Goal: Ask a question

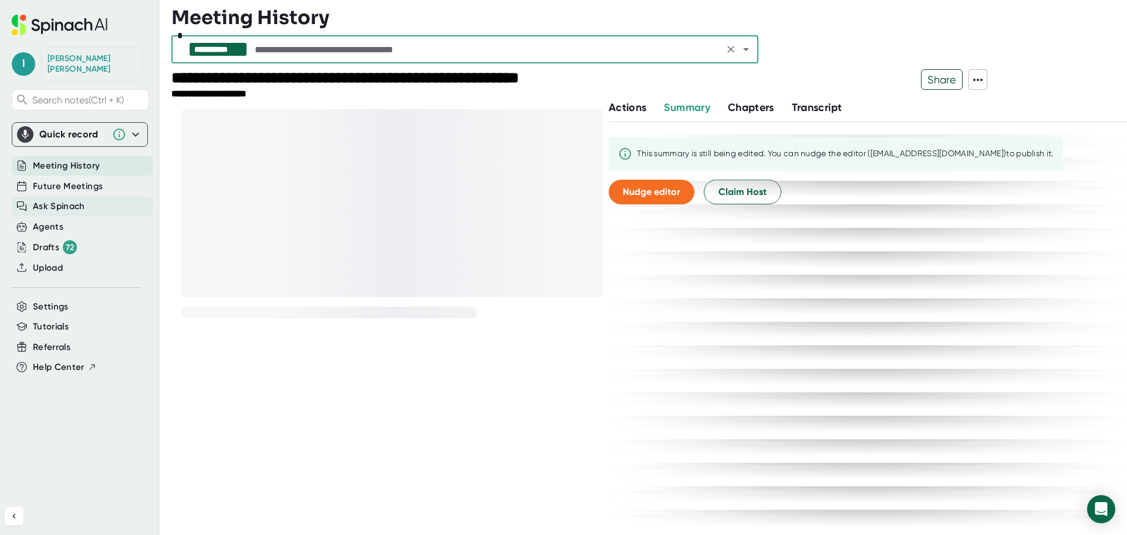
click at [65, 200] on span "Ask Spinach" at bounding box center [59, 206] width 52 height 13
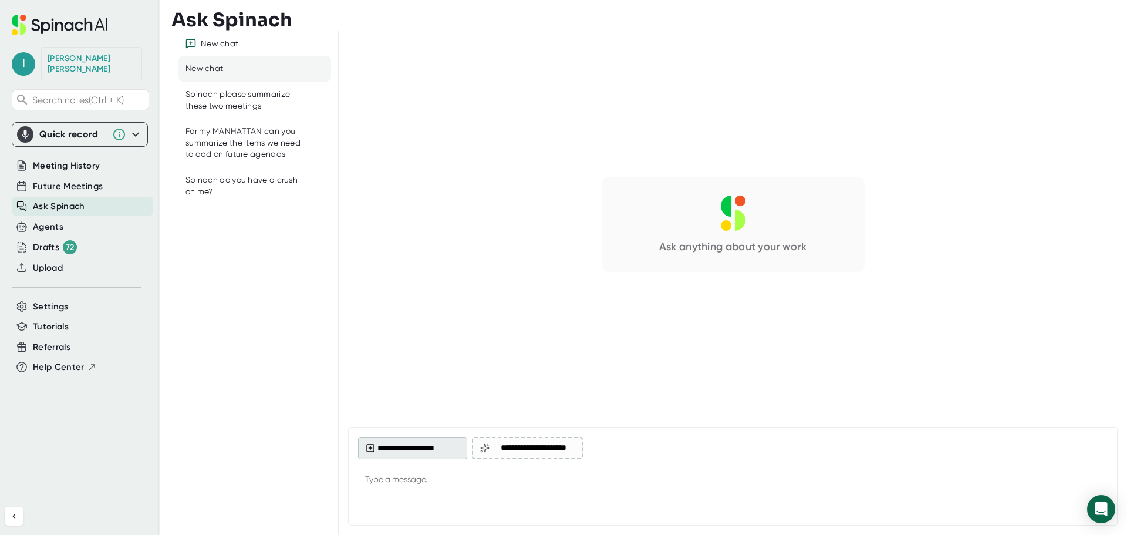
click at [434, 450] on button "**********" at bounding box center [412, 448] width 109 height 22
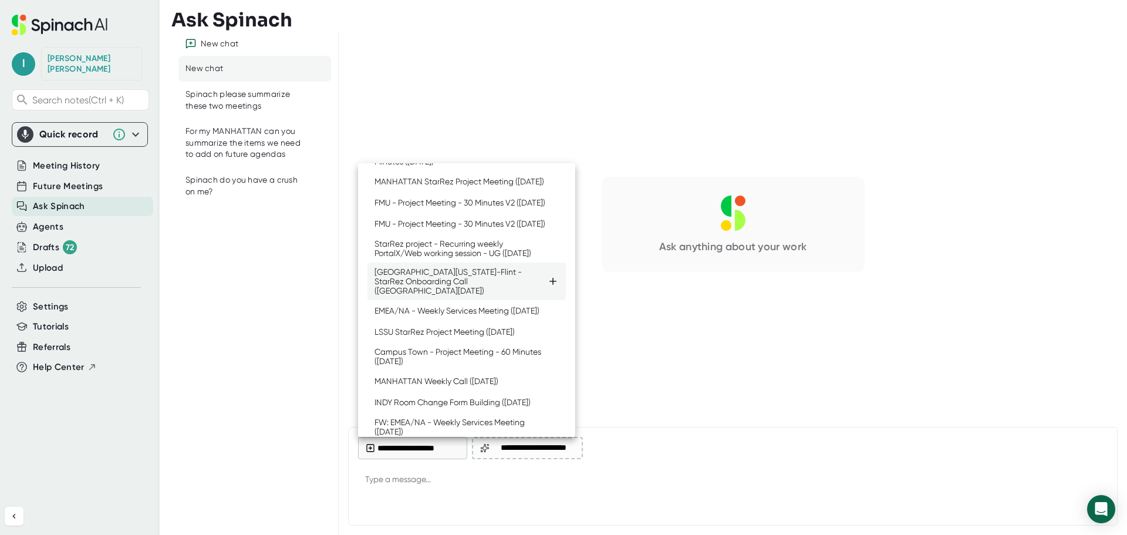
click at [503, 295] on div "[GEOGRAPHIC_DATA][US_STATE]-Flint - StarRez Onboarding Call ([GEOGRAPHIC_DATA][…" at bounding box center [460, 281] width 173 height 28
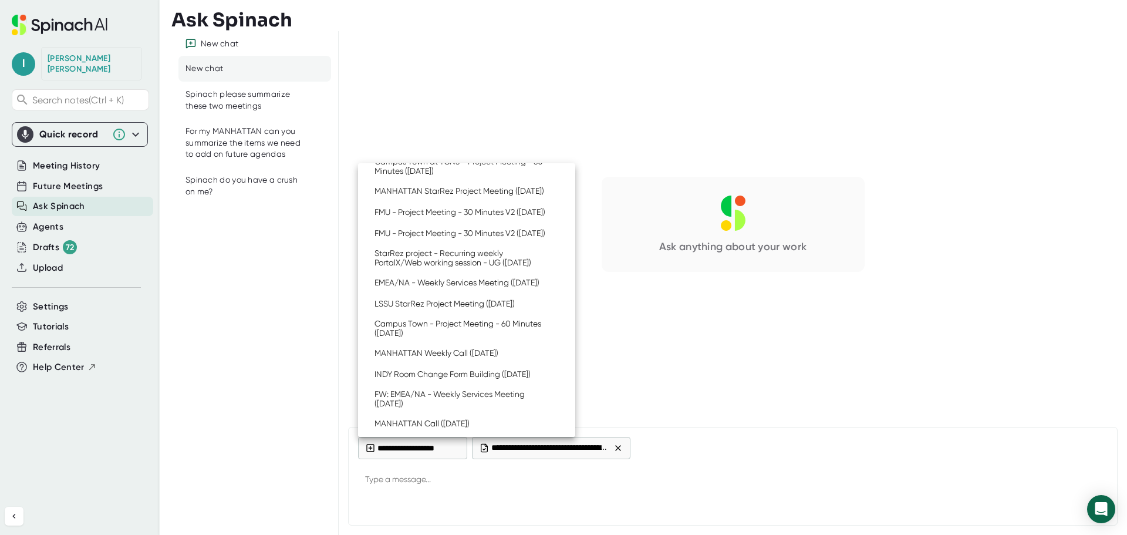
click at [557, 489] on div at bounding box center [563, 267] width 1127 height 535
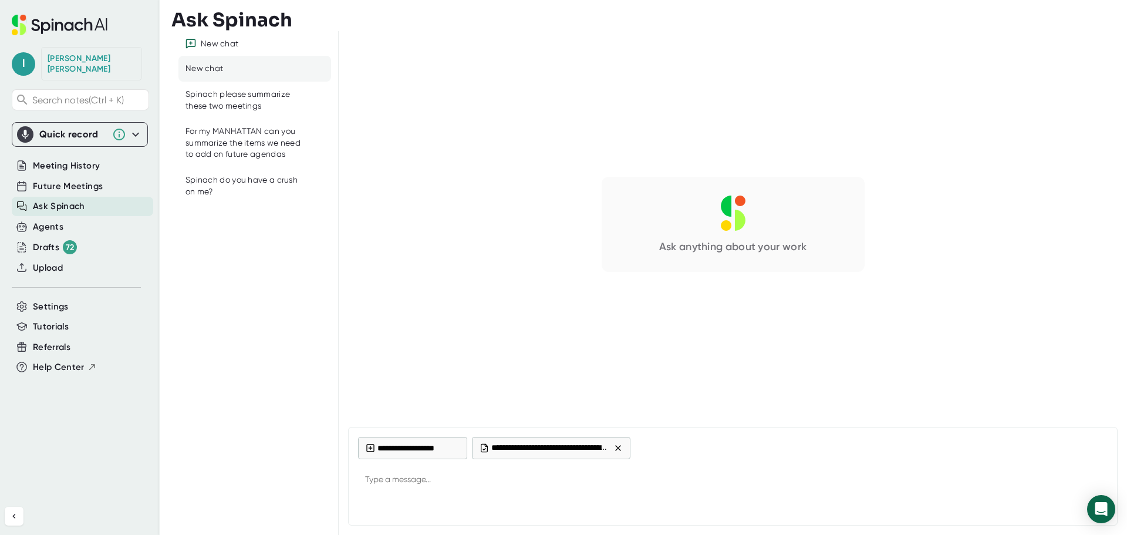
type textarea "x"
click at [530, 476] on textarea at bounding box center [732, 480] width 749 height 28
type textarea "D"
type textarea "x"
type textarea "Du"
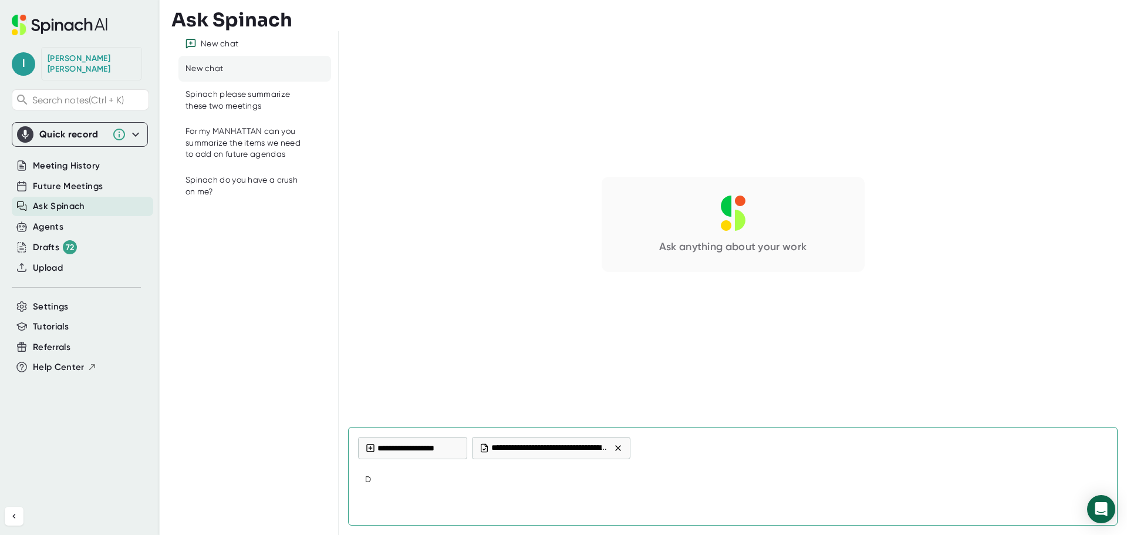
type textarea "x"
type textarea "Dur"
type textarea "x"
type textarea "Duri"
type textarea "x"
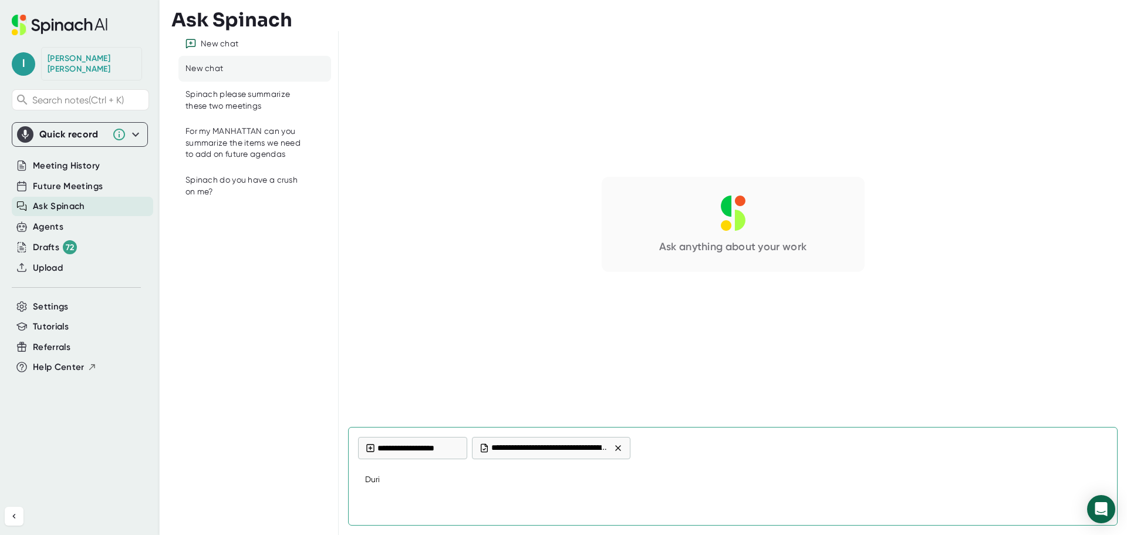
type textarea "Durin"
type textarea "x"
type textarea "During"
type textarea "x"
type textarea "During"
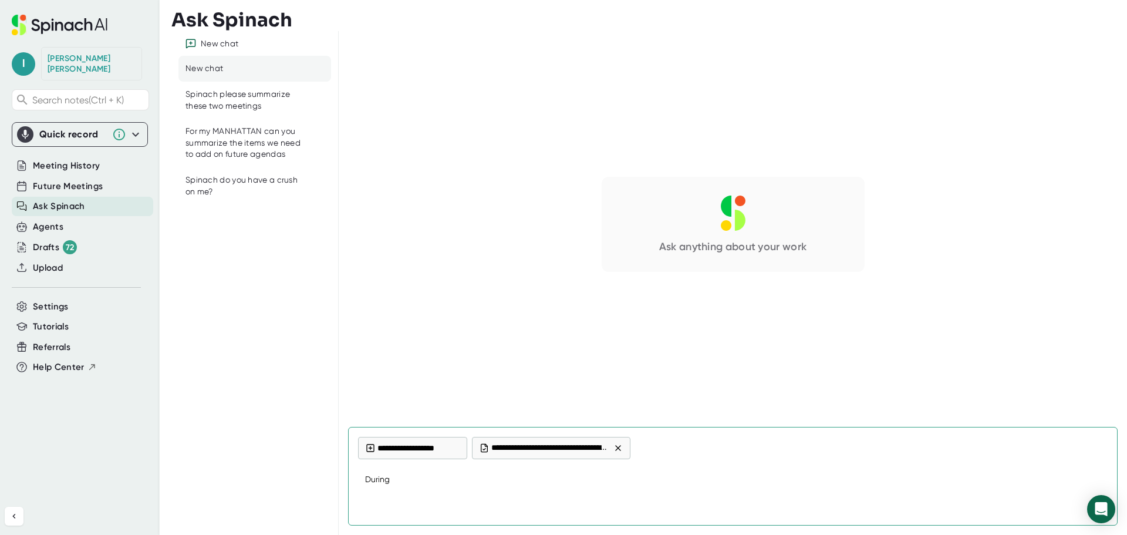
type textarea "x"
type textarea "During t"
type textarea "x"
type textarea "During th"
type textarea "x"
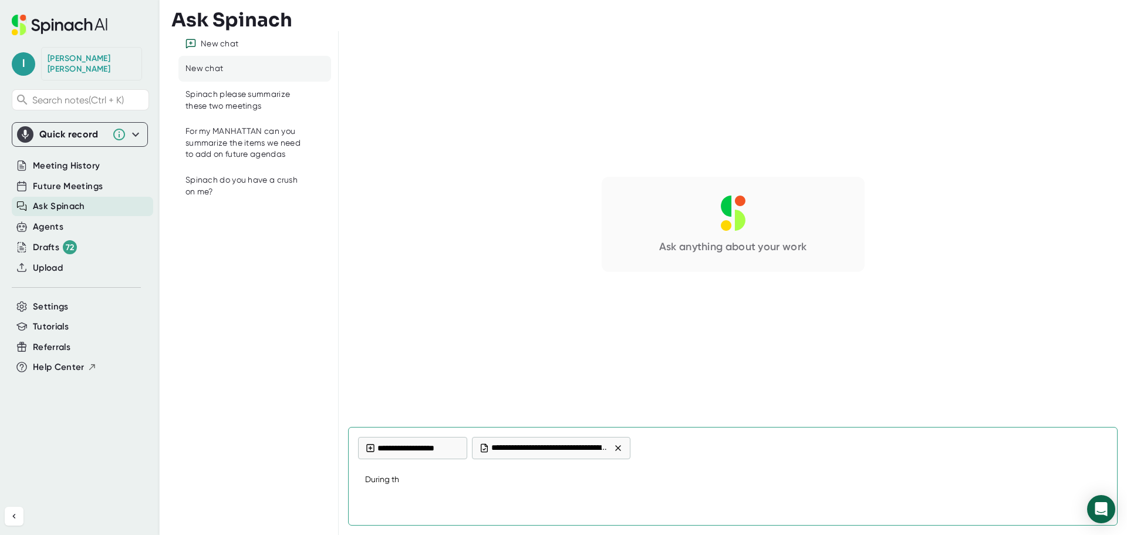
type textarea "During thi"
type textarea "x"
type textarea "During this"
type textarea "x"
type textarea "During this"
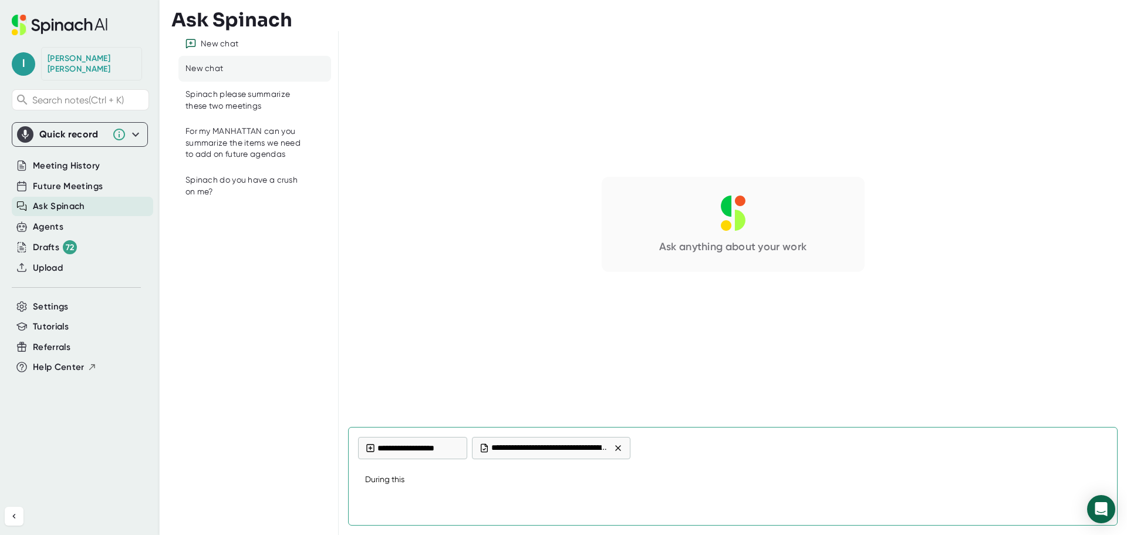
type textarea "x"
type textarea "During this c"
type textarea "x"
type textarea "During this ca"
type textarea "x"
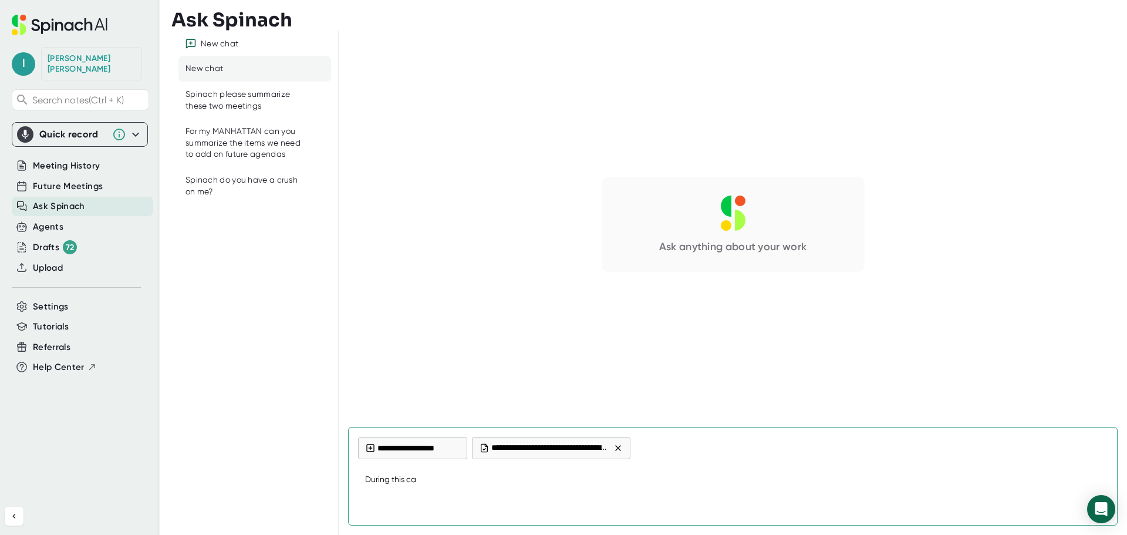
type textarea "During this cal"
type textarea "x"
type textarea "During this call"
type textarea "x"
type textarea "During this call"
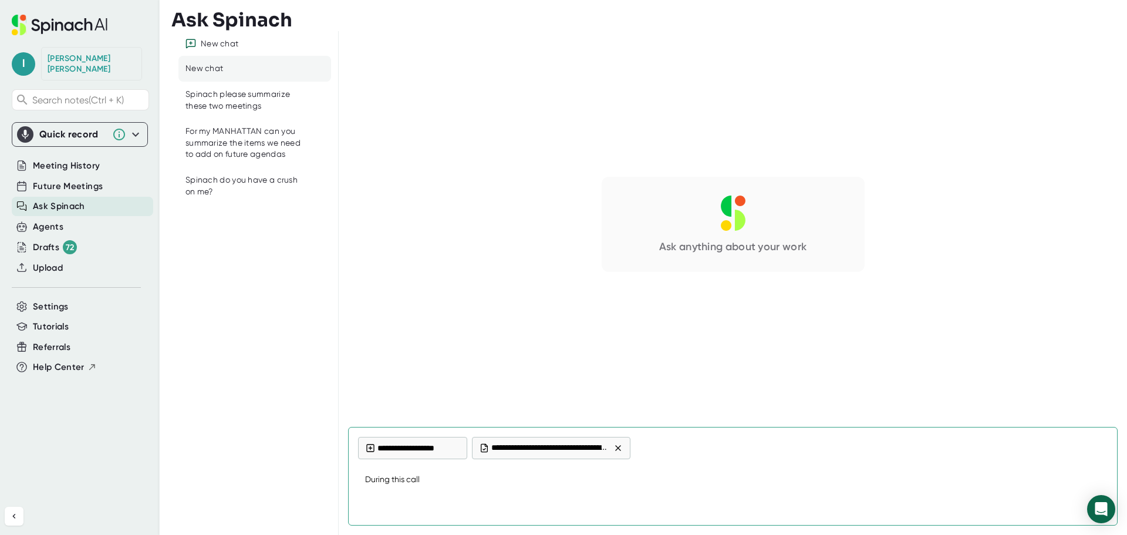
type textarea "x"
type textarea "During this call w"
type textarea "x"
type textarea "During this call wh"
type textarea "x"
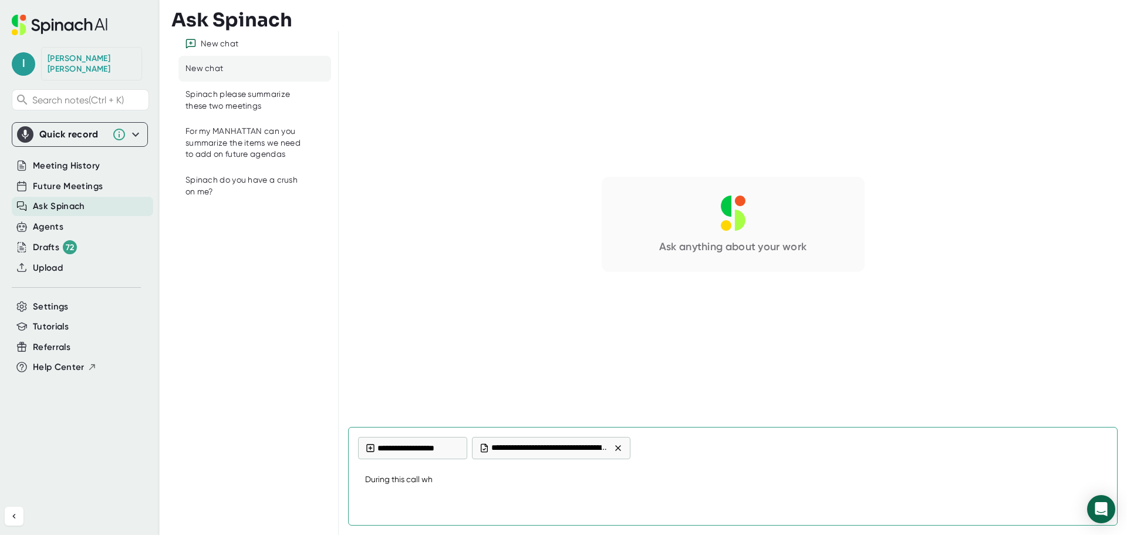
type textarea "During this call whi"
type textarea "x"
type textarea "During this call whic"
type textarea "x"
type textarea "During this call which"
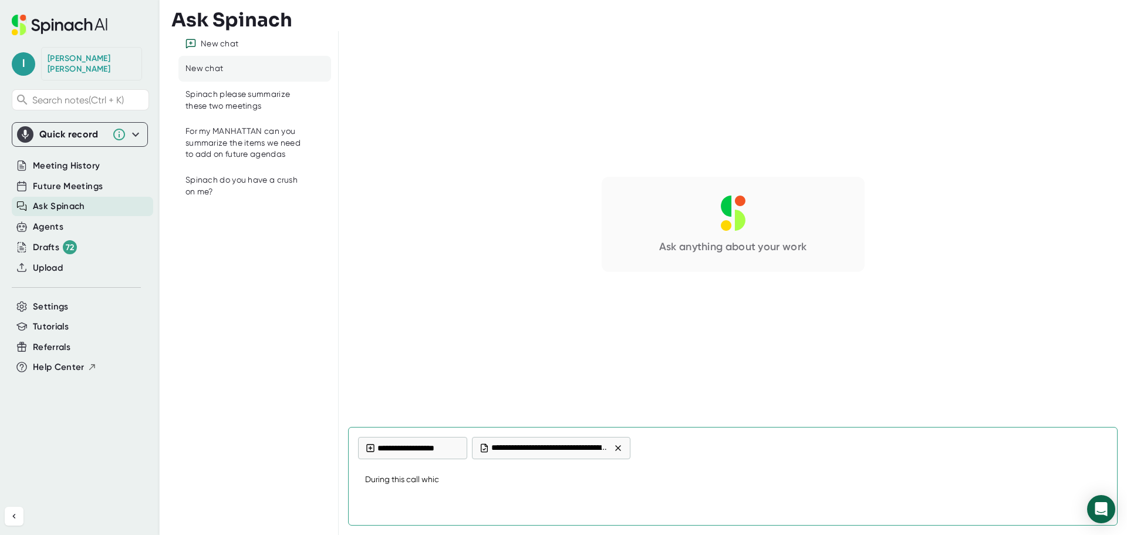
type textarea "x"
type textarea "During this call which"
type textarea "x"
type textarea "During this call which S"
type textarea "x"
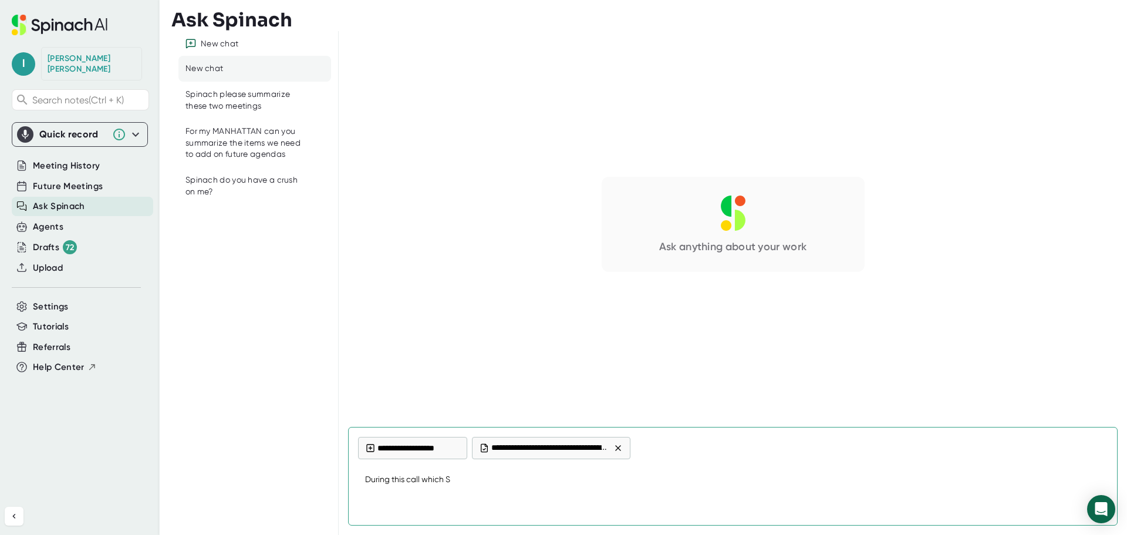
type textarea "During this call which SS"
type textarea "x"
type textarea "During this call which SSO"
type textarea "x"
type textarea "During this call which SSO"
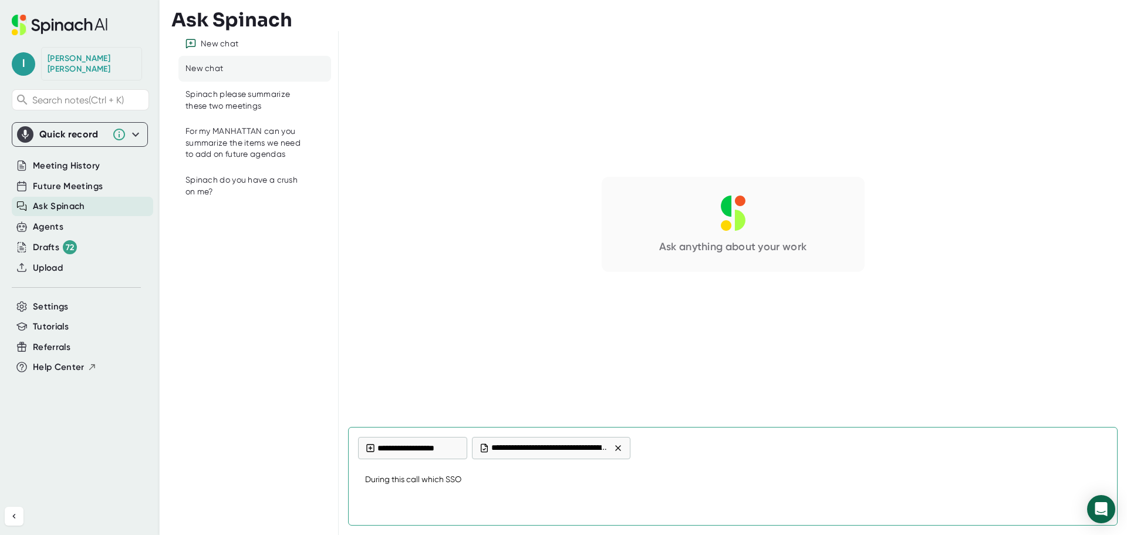
type textarea "x"
type textarea "During this call which SSO p"
type textarea "x"
type textarea "During this call which SSO pr"
type textarea "x"
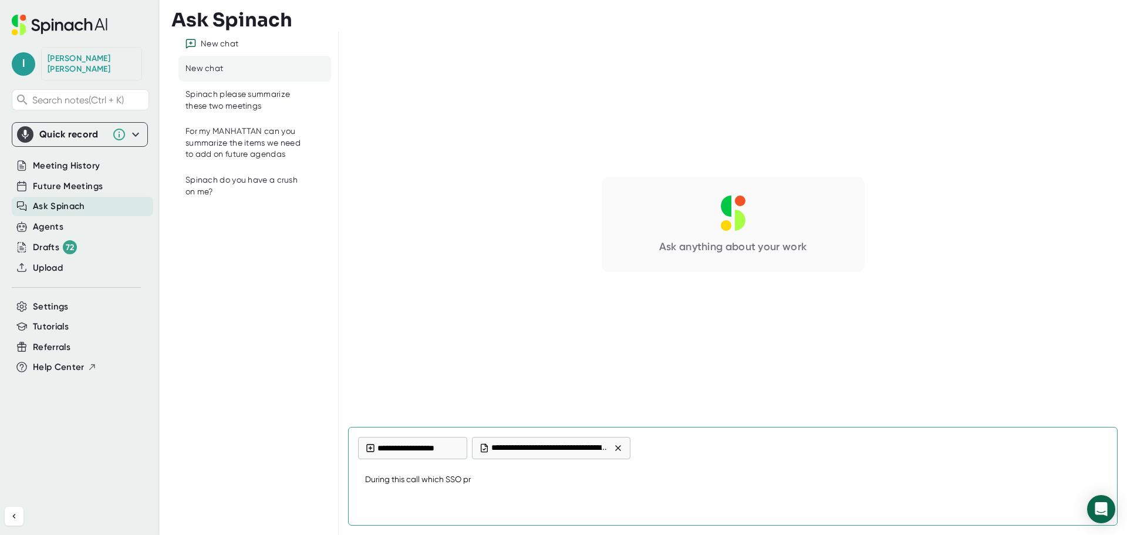
type textarea "During this call which SSO pro"
type textarea "x"
type textarea "During this call which SSO prov"
type textarea "x"
type textarea "During this call which SSO provi"
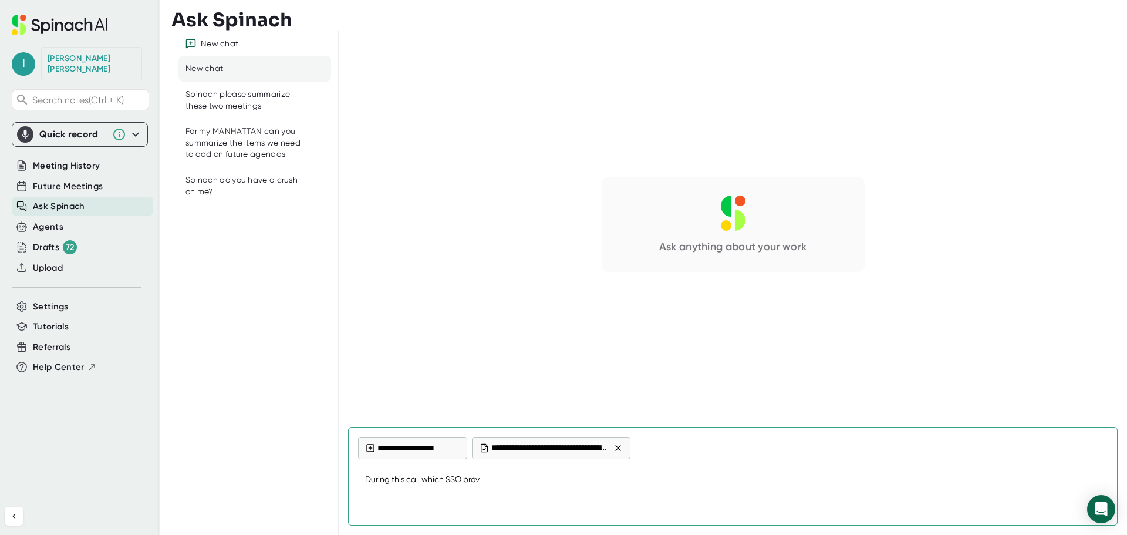
type textarea "x"
type textarea "During this call which SSO provid"
type textarea "x"
type textarea "During this call which SSO provide"
type textarea "x"
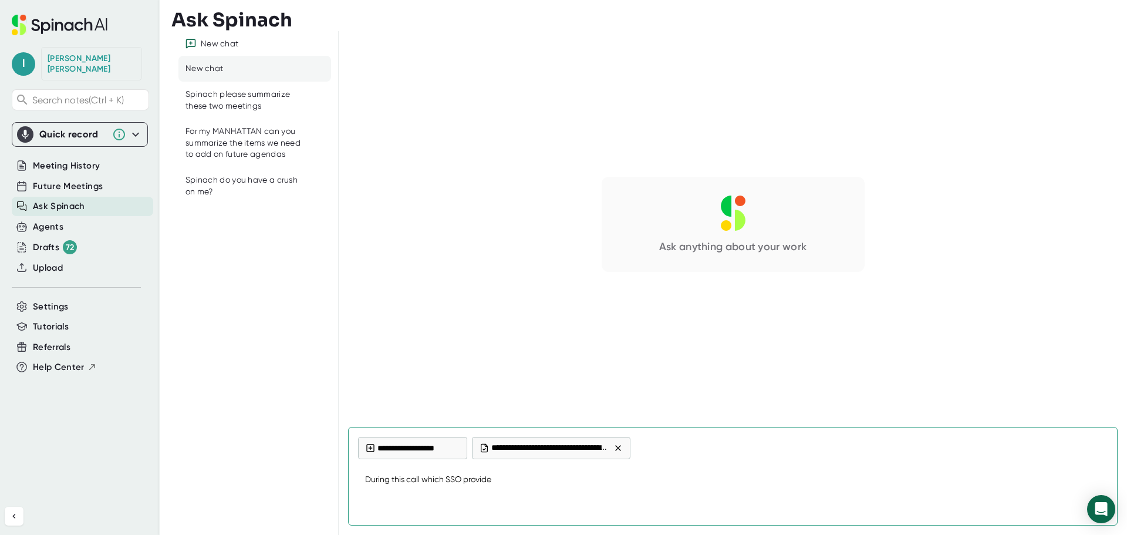
type textarea "During this call which SSO provider"
type textarea "x"
type textarea "During this call which SSO providers"
type textarea "x"
type textarea "During this call which SSO providers"
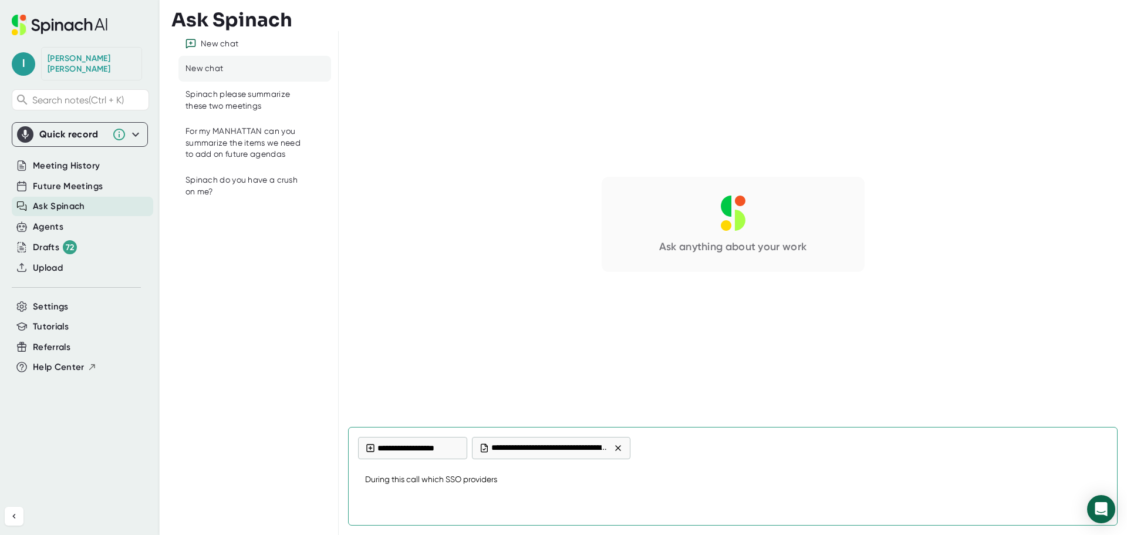
type textarea "x"
type textarea "During this call which SSO providers w"
type textarea "x"
type textarea "During this call which SSO providers wa"
type textarea "x"
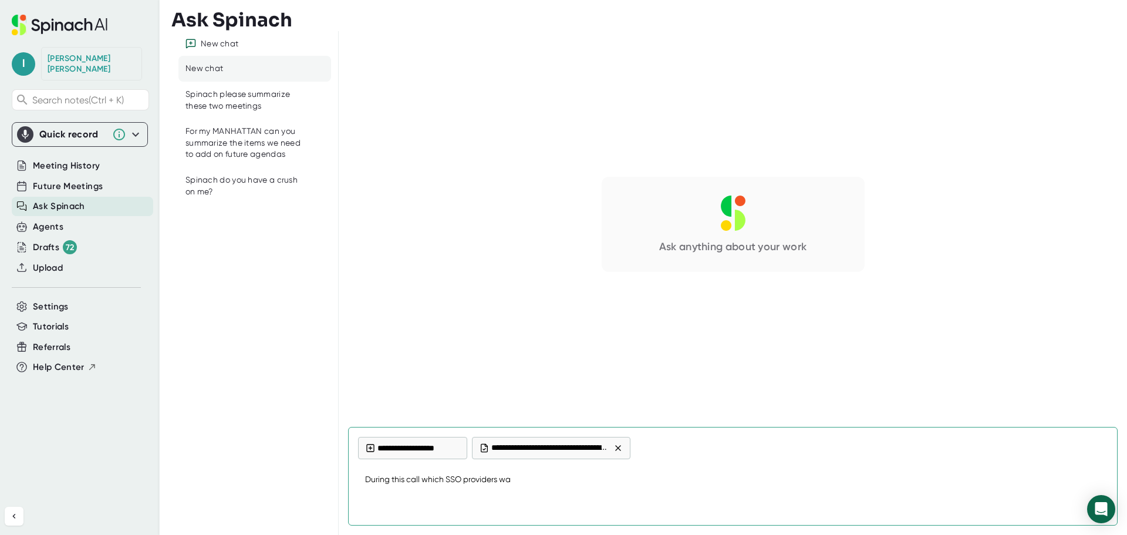
type textarea "During this call which SSO providers was"
type textarea "x"
type textarea "During this call which SSO providers was"
type textarea "x"
type textarea "During this call which SSO providers was t"
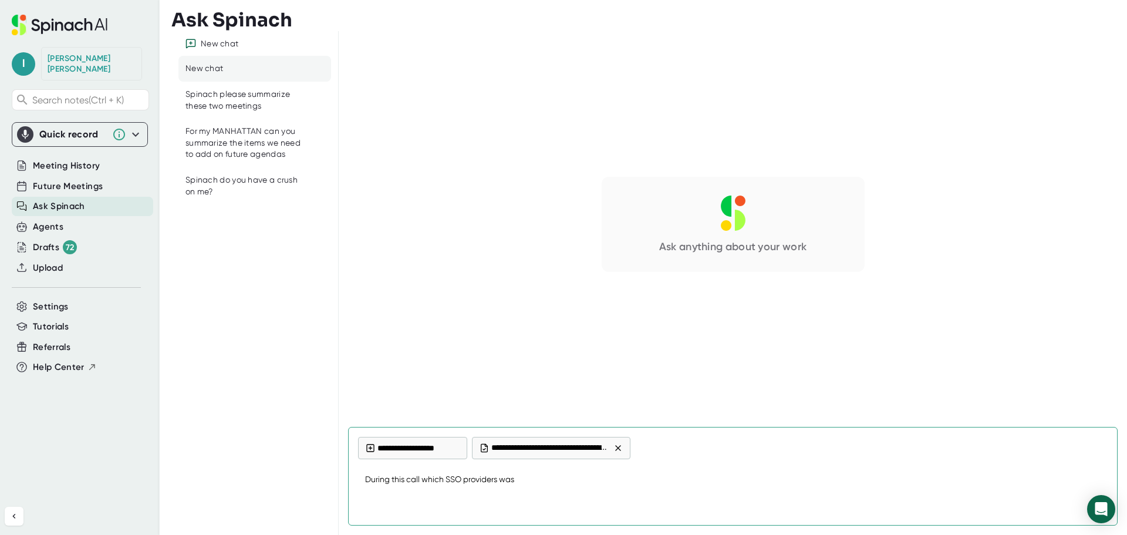
type textarea "x"
type textarea "During this call which SSO providers was th"
type textarea "x"
type textarea "During this call which SSO providers was the"
type textarea "x"
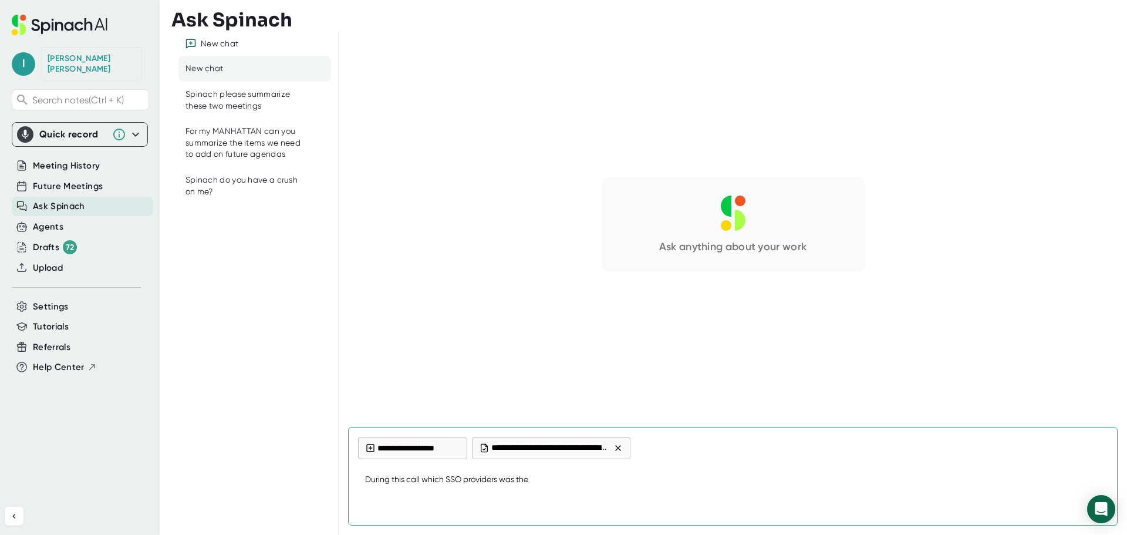
type textarea "During this call which SSO providers was the"
type textarea "x"
type textarea "During this call which SSO providers was the c"
type textarea "x"
type textarea "During this call which SSO providers was the cu"
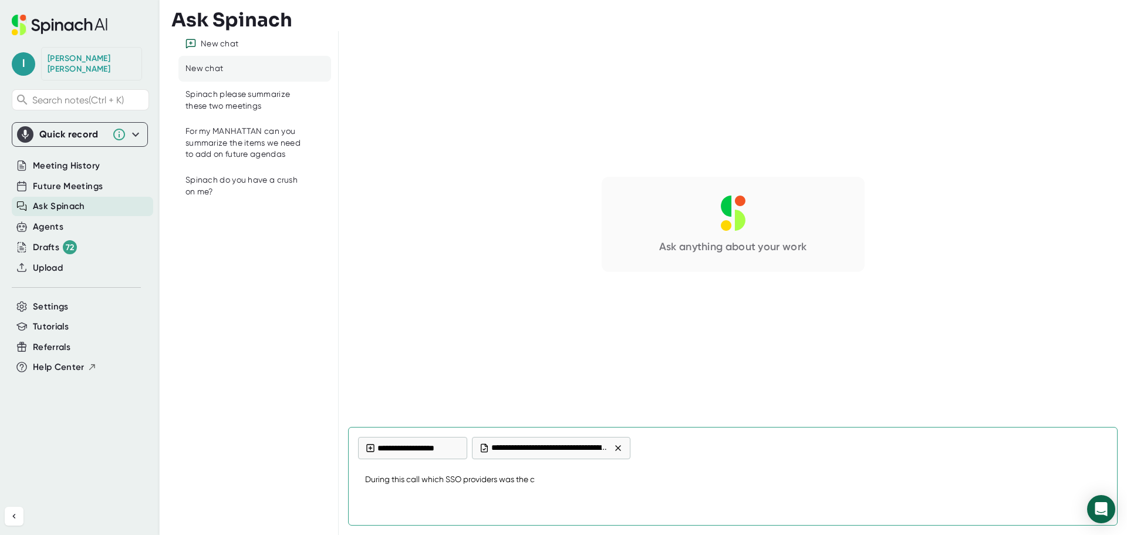
type textarea "x"
type textarea "During this call which SSO providers was the cus"
type textarea "x"
type textarea "During this call which SSO providers was the cust"
type textarea "x"
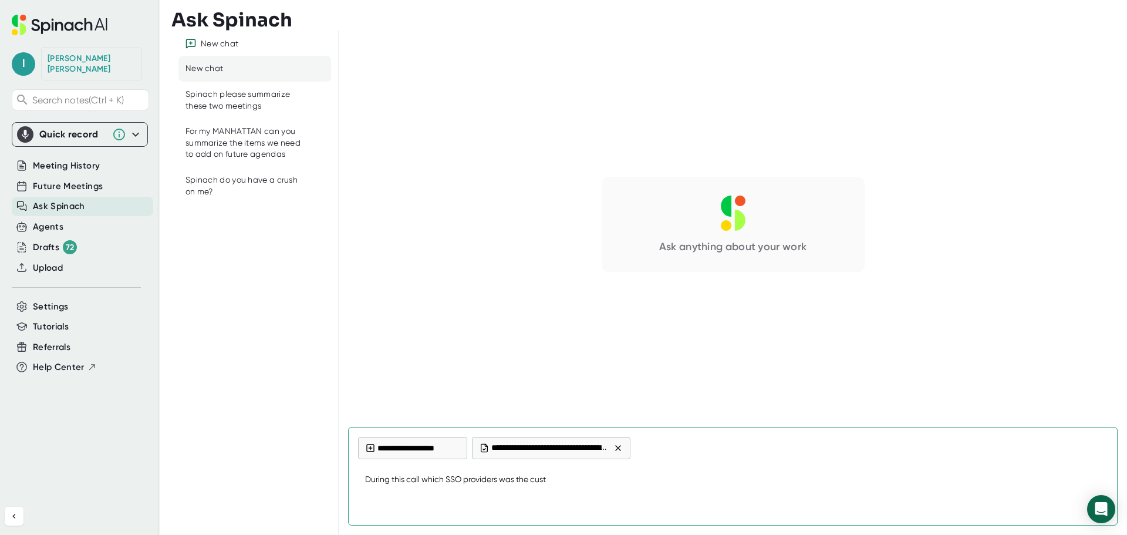
type textarea "During this call which SSO providers was the custo"
type textarea "x"
type textarea "During this call which SSO providers was the custom"
type textarea "x"
type textarea "During this call which SSO providers was the custome"
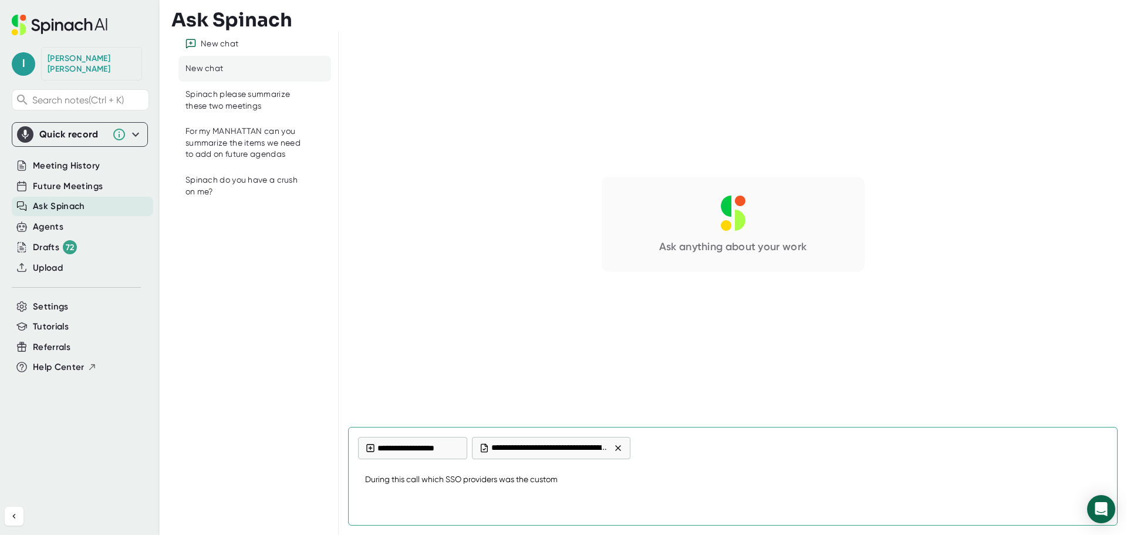
type textarea "x"
type textarea "During this call which SSO providers was the customer"
type textarea "x"
type textarea "During this call which SSO providers was the customer"
type textarea "x"
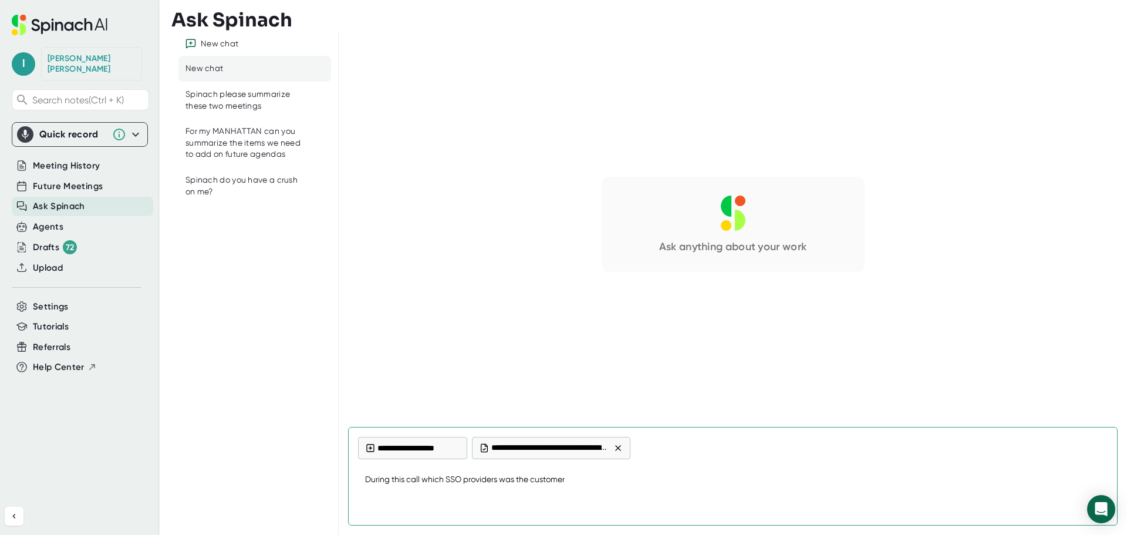
type textarea "During this call which SSO providers was the customer l"
type textarea "x"
type textarea "During this call which SSO providers was the customer lo"
type textarea "x"
type textarea "During this call which SSO providers was the customer loo"
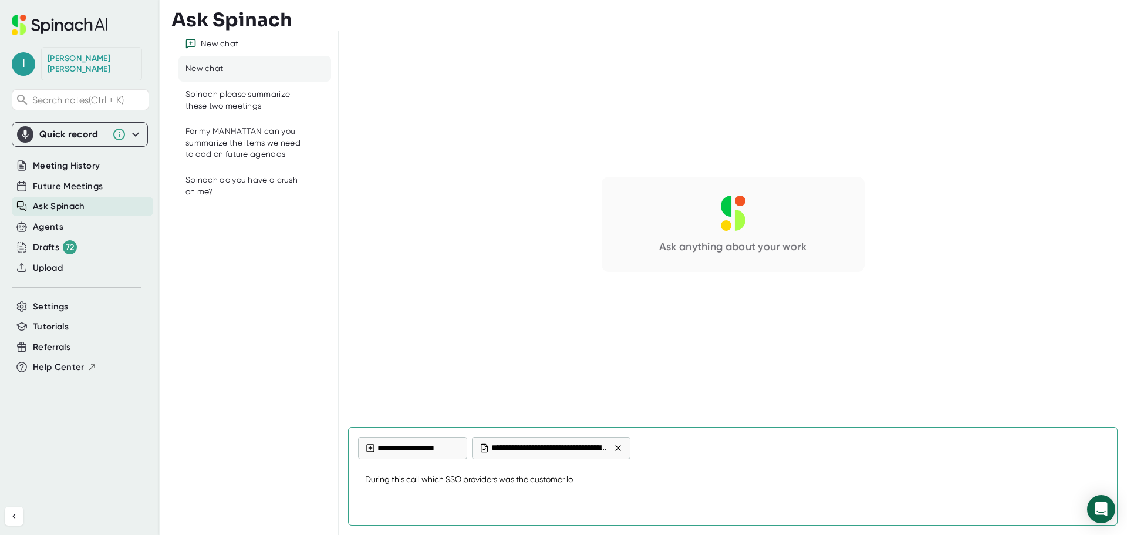
type textarea "x"
type textarea "During this call which SSO providers was the customer look"
type textarea "x"
type textarea "During this call which SSO providers was the customer looki"
type textarea "x"
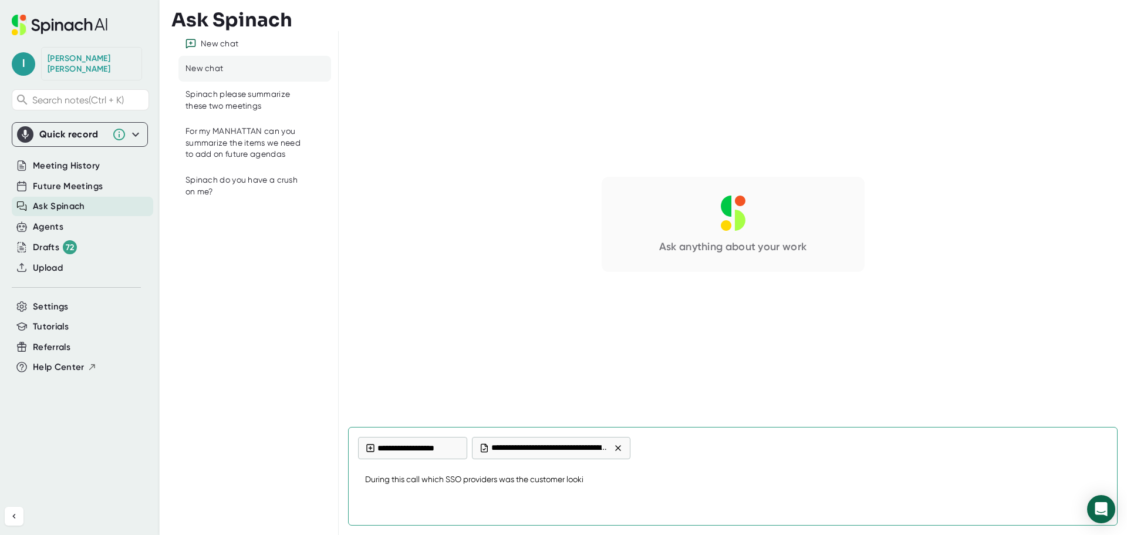
type textarea "During this call which SSO providers was the customer lookin"
type textarea "x"
type textarea "During this call which SSO providers was the customer looking"
type textarea "x"
type textarea "During this call which SSO providers was the customer looking"
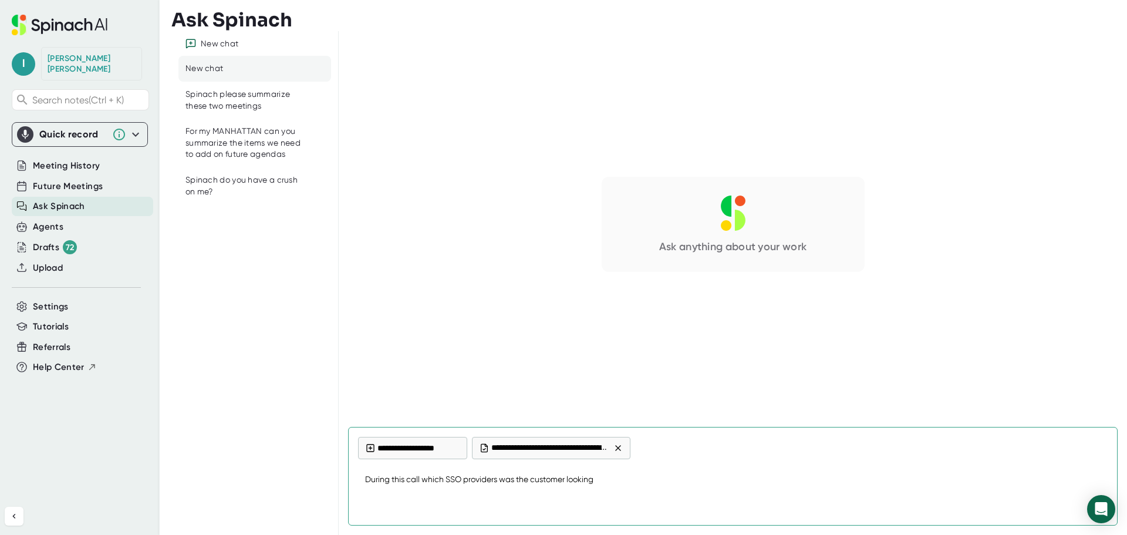
type textarea "x"
type textarea "During this call which SSO providers was the customer looking a"
type textarea "x"
type textarea "During this call which SSO providers was the customer looking at"
type textarea "x"
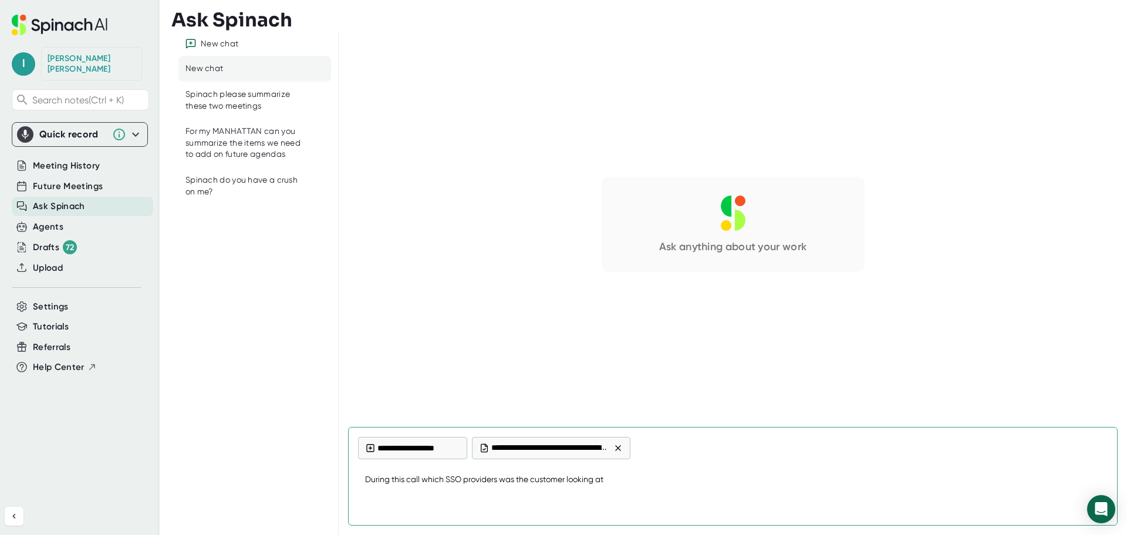
type textarea "During this call which SSO providers was the customer looking at?"
type textarea "x"
type textarea "During this call which SSO providers was the customer looking at?"
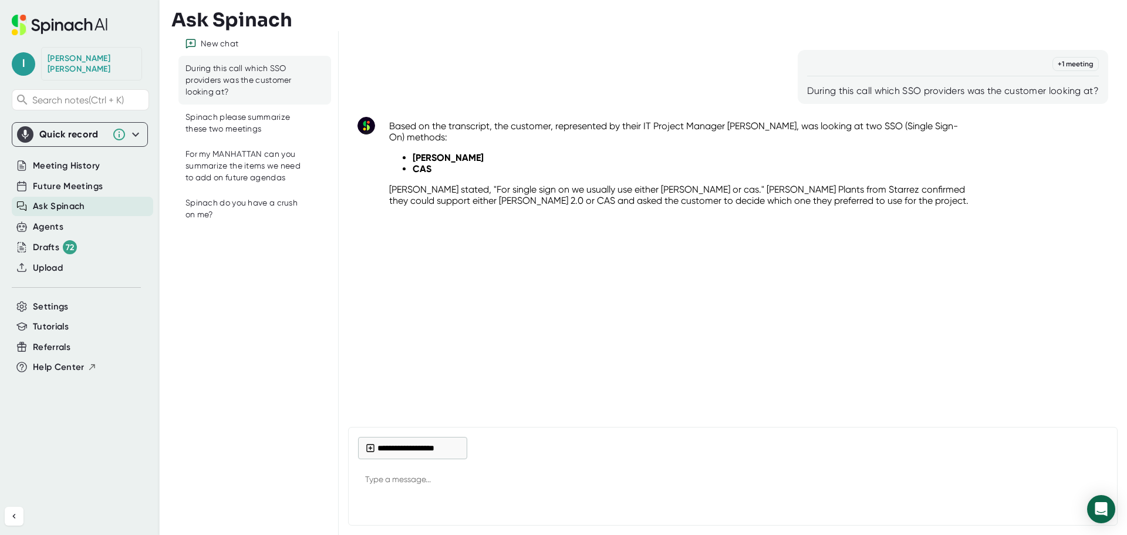
type textarea "x"
